Goal: Task Accomplishment & Management: Use online tool/utility

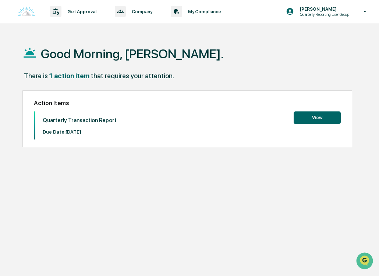
click at [304, 120] on button "View" at bounding box center [317, 117] width 47 height 13
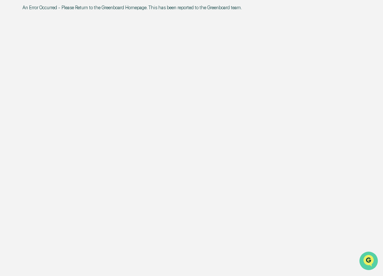
click at [369, 261] on icon "Open customer support" at bounding box center [369, 269] width 18 height 18
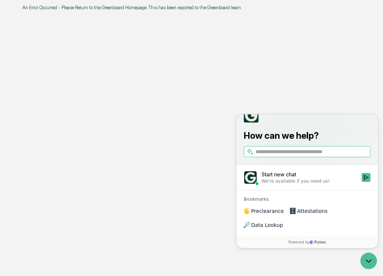
click at [287, 155] on input "search" at bounding box center [312, 152] width 113 height 8
type input "**********"
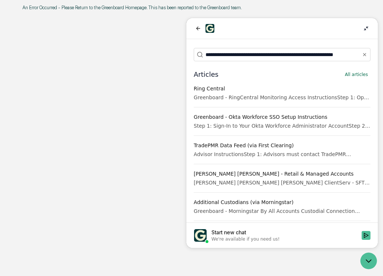
scroll to position [0, 0]
click at [147, 154] on div "An Error Occurred - Please Return to the Greenboard Homepage. This has been rep…" at bounding box center [194, 138] width 367 height 276
click at [367, 29] on icon at bounding box center [366, 28] width 6 height 6
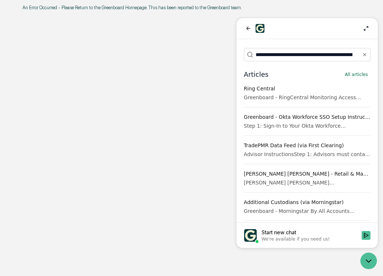
click at [188, 102] on div "An Error Occurred - Please Return to the Greenboard Homepage. This has been rep…" at bounding box center [194, 138] width 367 height 276
click at [368, 266] on icon "Open customer support" at bounding box center [369, 260] width 18 height 18
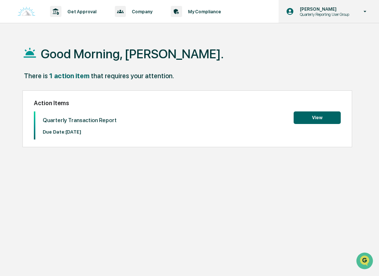
click at [369, 9] on icon at bounding box center [365, 11] width 13 height 7
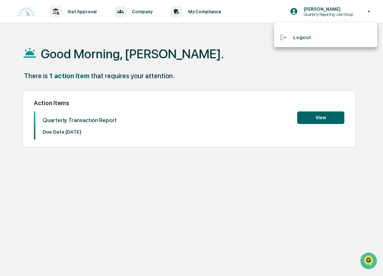
click at [261, 74] on div at bounding box center [191, 138] width 383 height 276
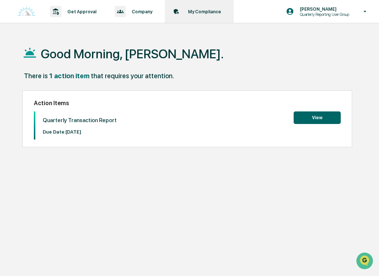
click at [207, 10] on p "My Compliance" at bounding box center [203, 12] width 43 height 6
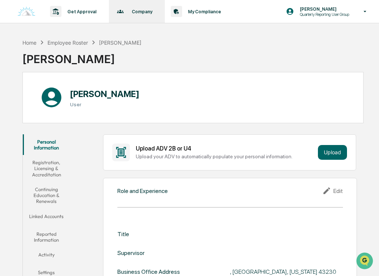
click at [137, 9] on p "Company" at bounding box center [141, 12] width 30 height 6
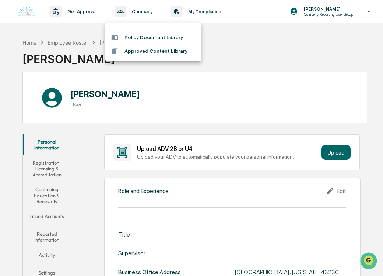
click at [83, 7] on div at bounding box center [191, 138] width 383 height 276
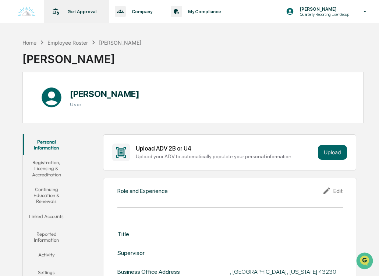
click at [82, 12] on p "Get Approval" at bounding box center [81, 12] width 39 height 6
